Goal: Share content

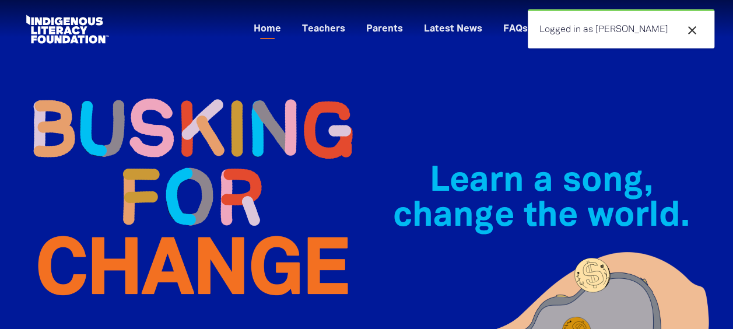
click at [690, 30] on icon "close" at bounding box center [692, 30] width 14 height 14
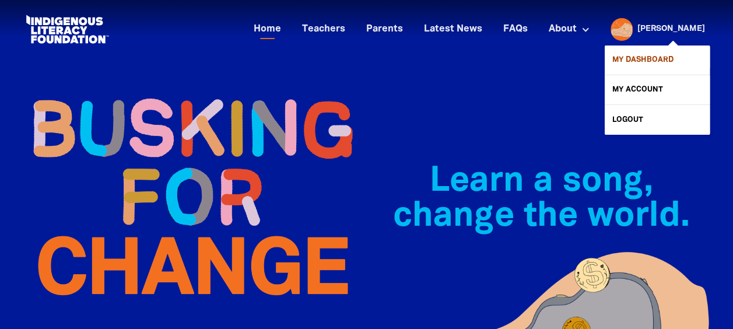
click at [661, 57] on link "My Dashboard" at bounding box center [657, 59] width 105 height 29
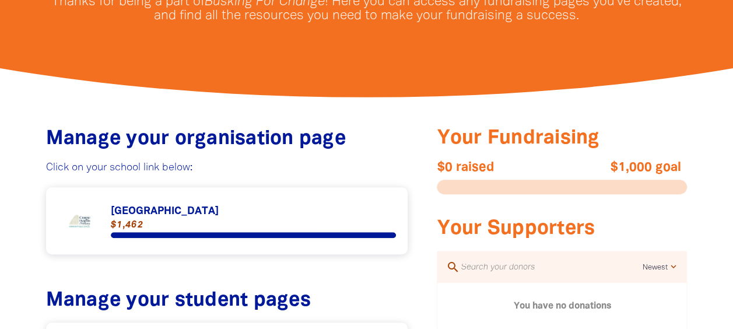
scroll to position [364, 0]
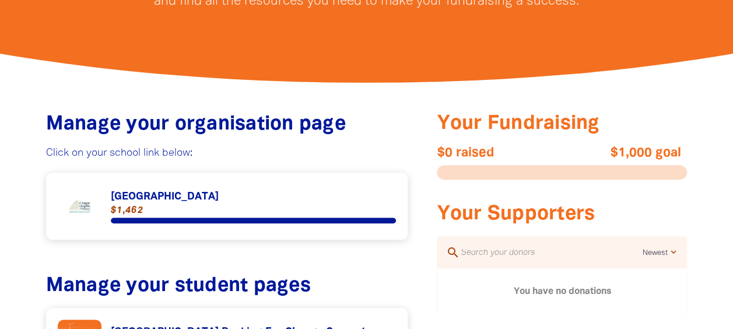
click at [262, 204] on link "Link to [GEOGRAPHIC_DATA]" at bounding box center [227, 206] width 339 height 44
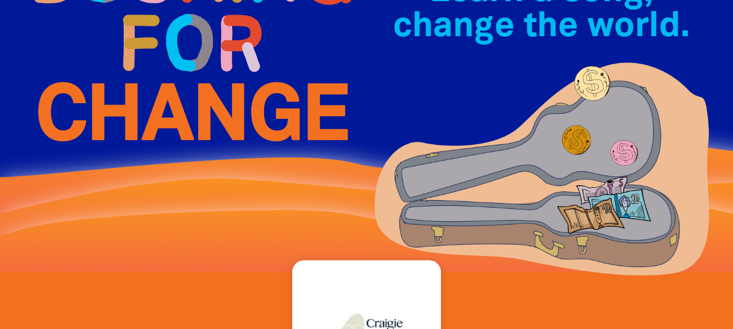
scroll to position [816, 0]
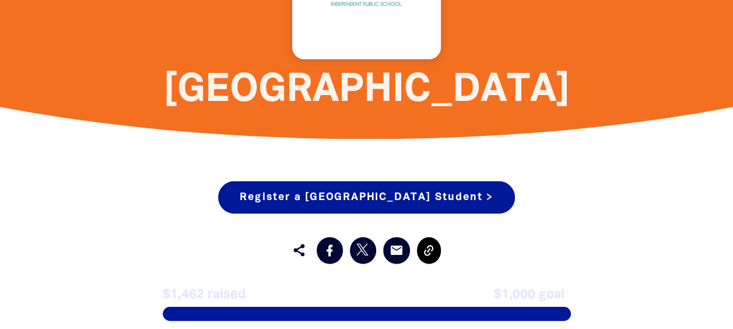
click at [426, 249] on icon at bounding box center [428, 250] width 14 height 14
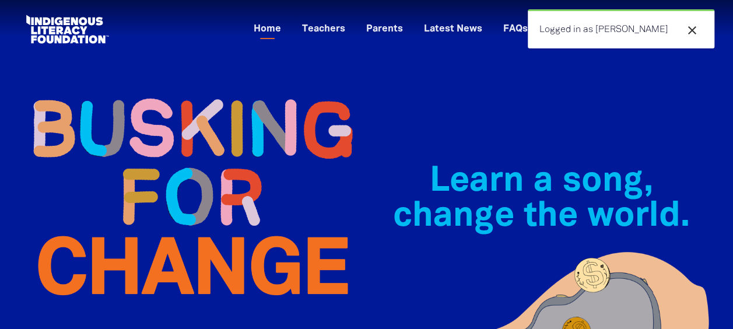
click at [690, 30] on icon "close" at bounding box center [692, 30] width 14 height 14
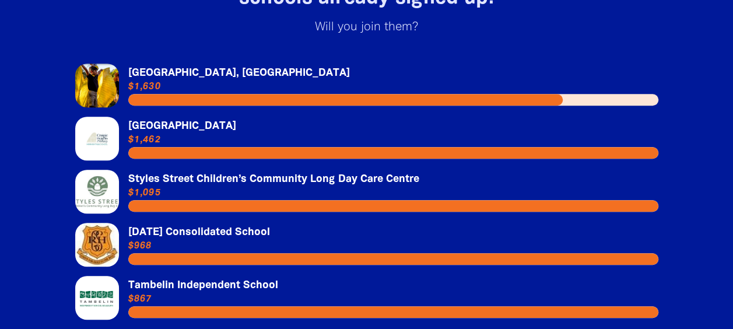
scroll to position [2346, 0]
